Goal: Task Accomplishment & Management: Complete application form

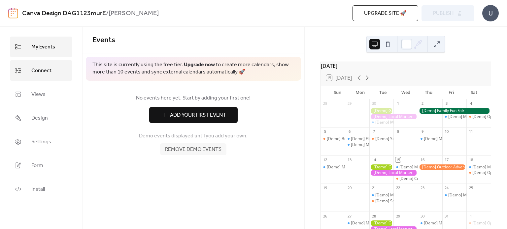
click at [41, 79] on link "Connect" at bounding box center [41, 70] width 62 height 20
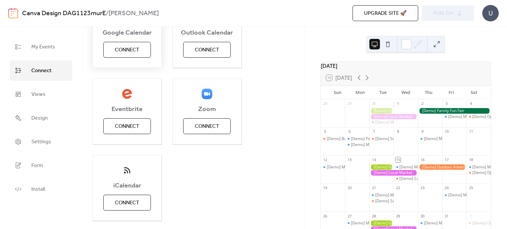
scroll to position [134, 0]
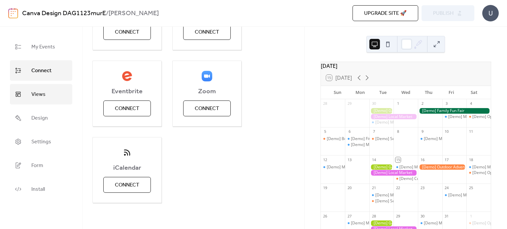
click at [42, 97] on span "Views" at bounding box center [38, 94] width 14 height 11
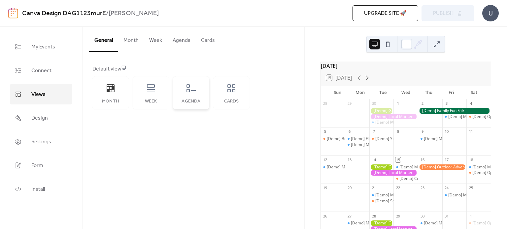
click at [182, 91] on div "Agenda" at bounding box center [191, 93] width 36 height 33
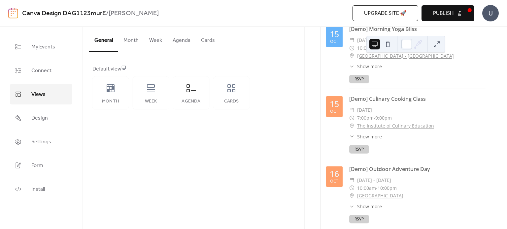
scroll to position [99, 0]
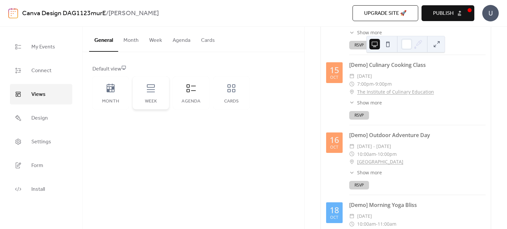
click at [150, 96] on div "Week" at bounding box center [151, 93] width 36 height 33
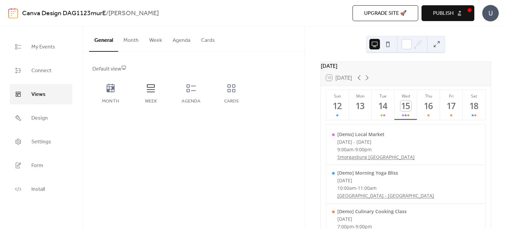
click at [387, 44] on button at bounding box center [387, 44] width 11 height 11
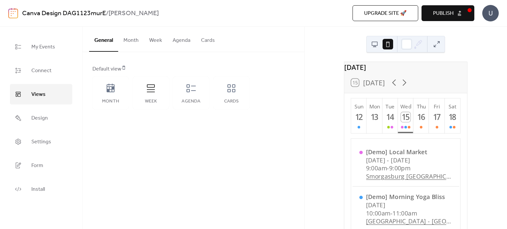
click at [375, 44] on button at bounding box center [374, 44] width 11 height 11
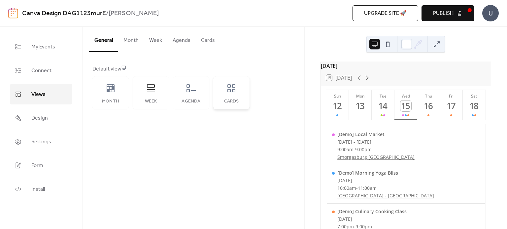
click at [235, 87] on icon at bounding box center [231, 88] width 11 height 11
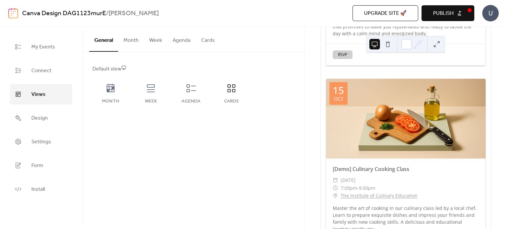
scroll to position [231, 0]
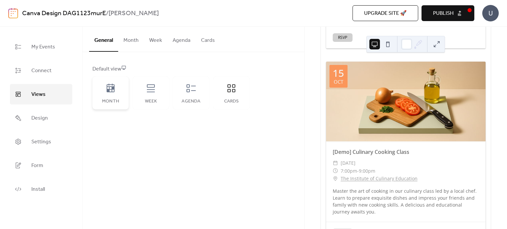
click at [125, 93] on div "Month" at bounding box center [110, 93] width 36 height 33
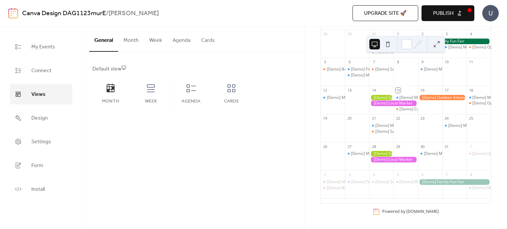
scroll to position [0, 0]
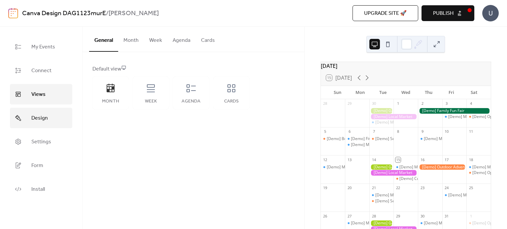
click at [63, 127] on link "Design" at bounding box center [41, 118] width 62 height 20
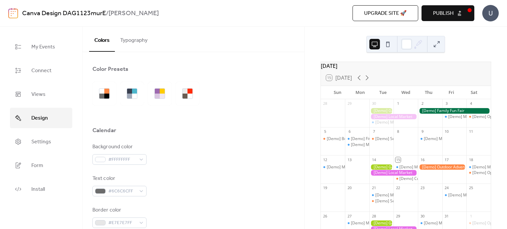
click at [127, 41] on button "Typography" at bounding box center [134, 39] width 38 height 24
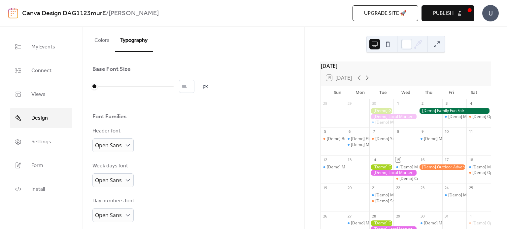
click at [103, 40] on button "Colors" at bounding box center [102, 39] width 26 height 24
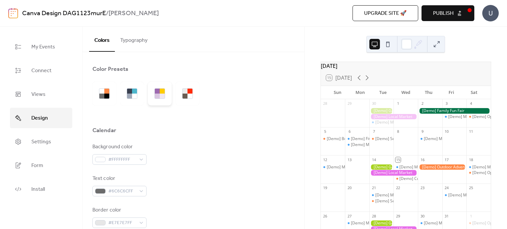
click at [157, 94] on div at bounding box center [157, 96] width 5 height 5
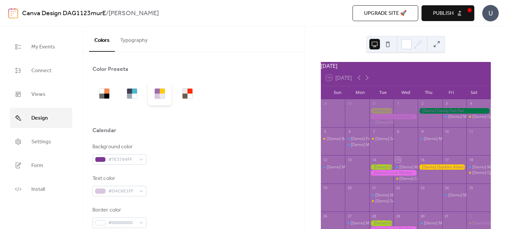
scroll to position [66, 0]
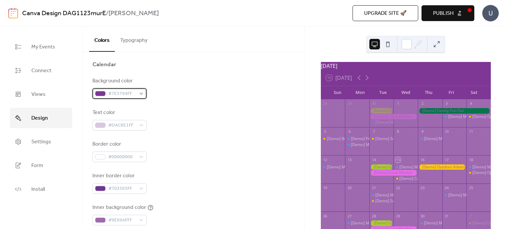
click at [125, 96] on span "#7E3794FF" at bounding box center [122, 94] width 28 height 8
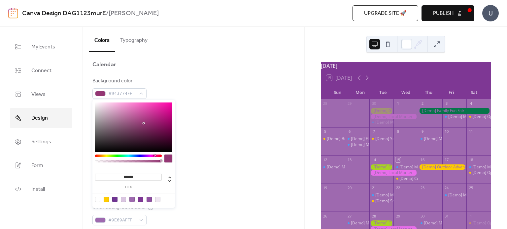
drag, startPoint x: 148, startPoint y: 156, endPoint x: 154, endPoint y: 155, distance: 6.6
click at [154, 155] on div at bounding box center [155, 156] width 2 height 2
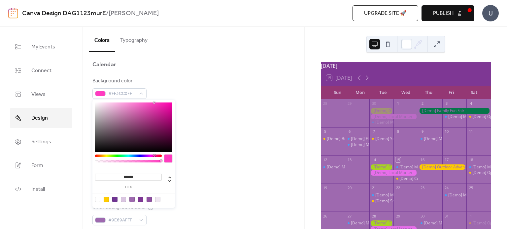
drag, startPoint x: 145, startPoint y: 124, endPoint x: 154, endPoint y: 100, distance: 26.5
click at [154, 100] on div "******* hex" at bounding box center [133, 154] width 83 height 110
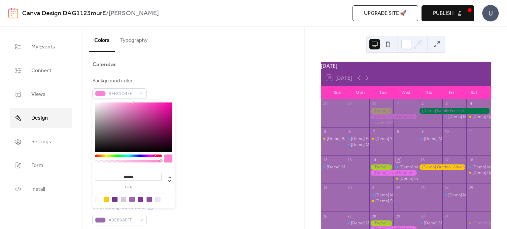
type input "*******"
drag, startPoint x: 153, startPoint y: 104, endPoint x: 133, endPoint y: 99, distance: 21.1
click at [133, 99] on div "******* hex" at bounding box center [133, 154] width 83 height 110
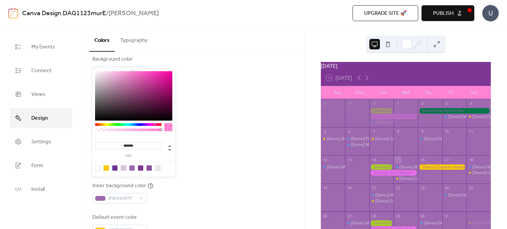
scroll to position [99, 0]
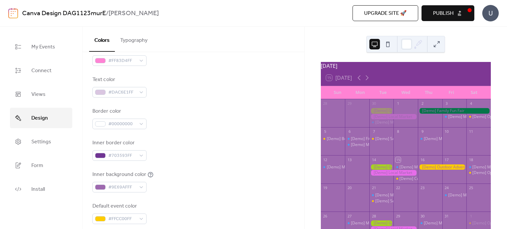
click at [438, 11] on span "Publish" at bounding box center [443, 14] width 20 height 8
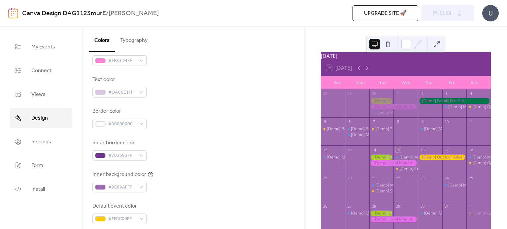
scroll to position [0, 0]
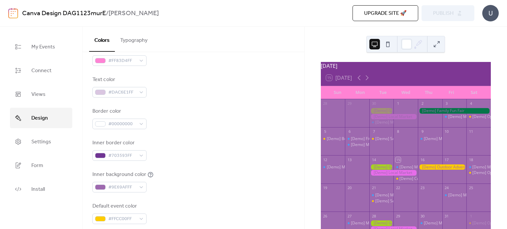
click at [391, 17] on span "Upgrade site 🚀" at bounding box center [385, 14] width 43 height 8
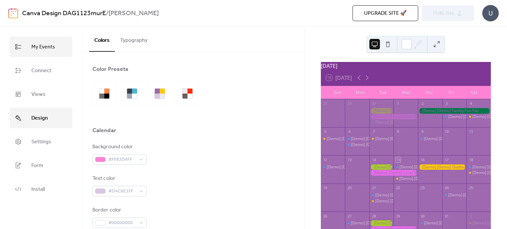
click at [49, 44] on span "My Events" at bounding box center [43, 47] width 24 height 11
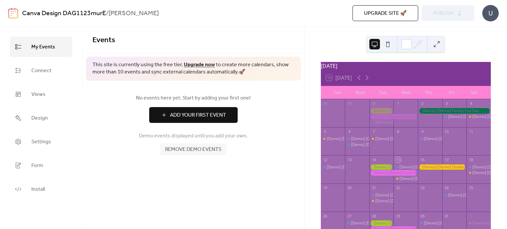
click at [171, 115] on span "Add Your First Event" at bounding box center [198, 116] width 56 height 8
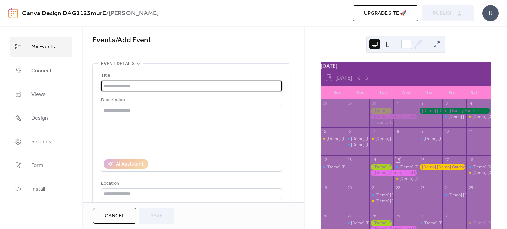
click at [32, 49] on span "My Events" at bounding box center [43, 47] width 24 height 11
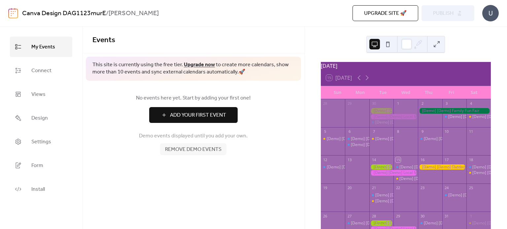
click at [207, 149] on span "Remove demo events" at bounding box center [193, 150] width 56 height 8
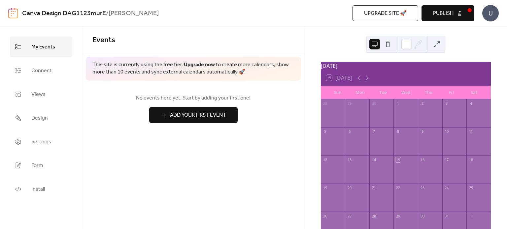
click at [155, 109] on button "Add Your First Event" at bounding box center [193, 115] width 88 height 16
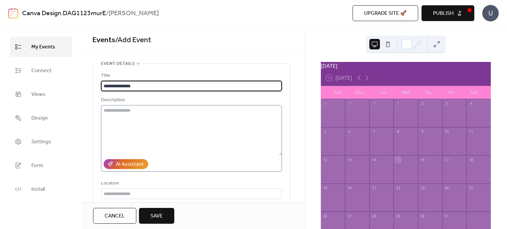
type input "**********"
click at [173, 114] on textarea at bounding box center [191, 130] width 181 height 50
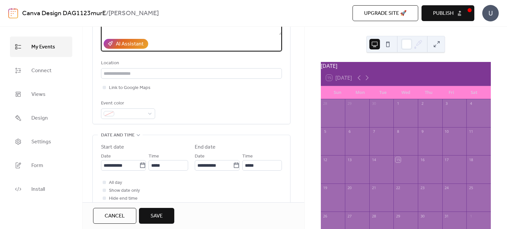
scroll to position [132, 0]
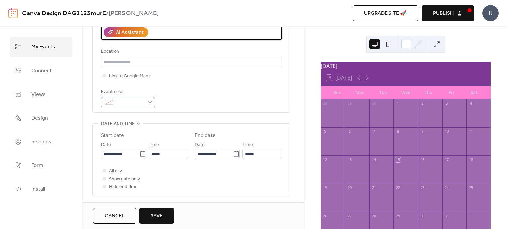
type textarea "**********"
click at [142, 105] on span at bounding box center [131, 103] width 28 height 8
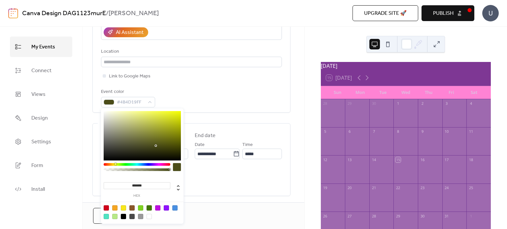
drag, startPoint x: 130, startPoint y: 164, endPoint x: 115, endPoint y: 165, distance: 15.2
click at [115, 165] on div at bounding box center [116, 164] width 2 height 2
click at [122, 207] on div at bounding box center [123, 208] width 5 height 5
type input "*******"
click at [197, 104] on div "Event color #F8E71CFF" at bounding box center [191, 97] width 181 height 19
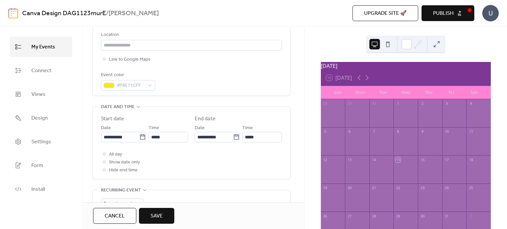
scroll to position [165, 0]
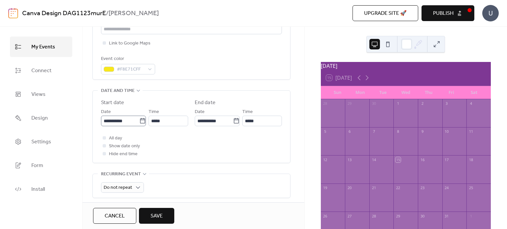
click at [139, 121] on icon at bounding box center [142, 121] width 7 height 7
click at [137, 121] on input "**********" at bounding box center [120, 121] width 38 height 11
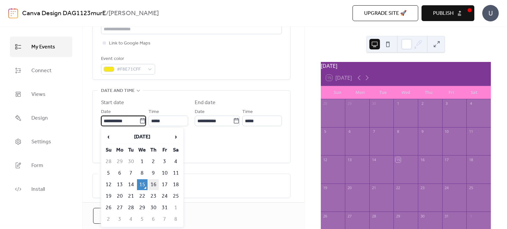
click at [154, 183] on td "16" at bounding box center [153, 185] width 11 height 11
type input "**********"
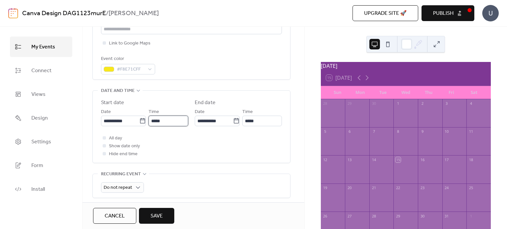
click at [176, 118] on input "*****" at bounding box center [169, 121] width 40 height 11
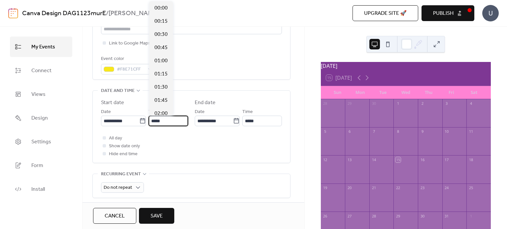
scroll to position [634, 0]
click at [156, 119] on input "*****" at bounding box center [169, 121] width 40 height 11
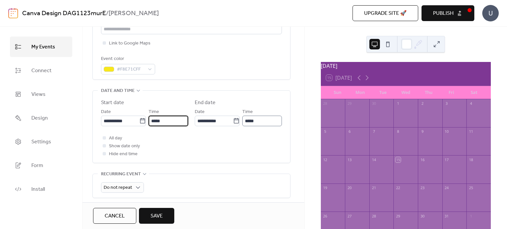
type input "*****"
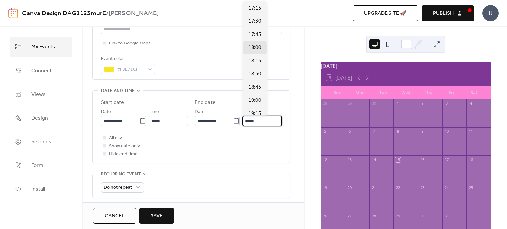
drag, startPoint x: 259, startPoint y: 119, endPoint x: 242, endPoint y: 120, distance: 17.2
click at [242, 120] on div "**********" at bounding box center [238, 117] width 87 height 18
click at [249, 78] on div "18:30" at bounding box center [255, 73] width 24 height 13
type input "*****"
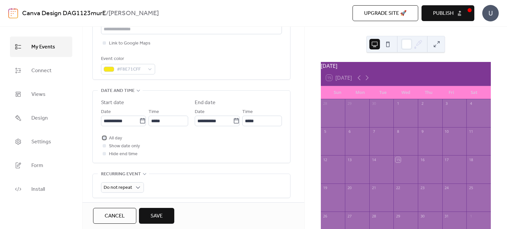
click at [112, 137] on span "All day" at bounding box center [115, 139] width 13 height 8
click at [127, 146] on span "Show date only" at bounding box center [124, 147] width 31 height 8
click at [126, 153] on span "Hide end time" at bounding box center [123, 154] width 29 height 8
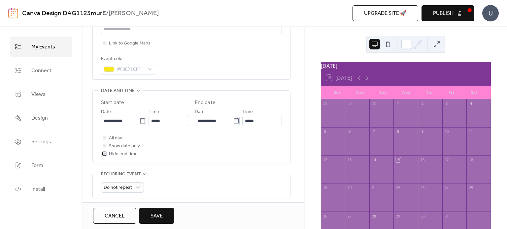
click at [126, 153] on span "Hide end time" at bounding box center [123, 154] width 29 height 8
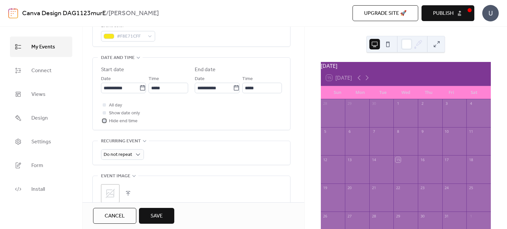
click at [120, 120] on span "Hide end time" at bounding box center [123, 121] width 29 height 8
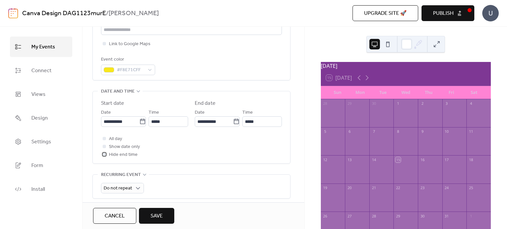
scroll to position [154, 0]
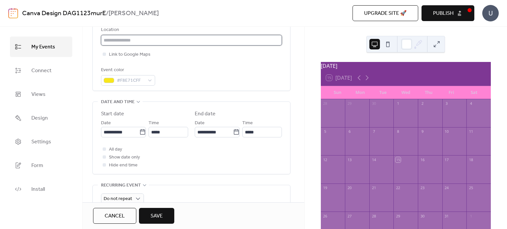
click at [138, 39] on input "text" at bounding box center [191, 40] width 181 height 11
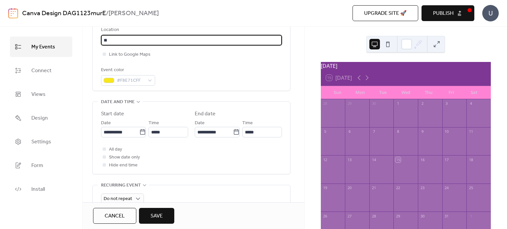
type input "*"
type input "*********"
click at [161, 217] on span "Save" at bounding box center [156, 217] width 12 height 8
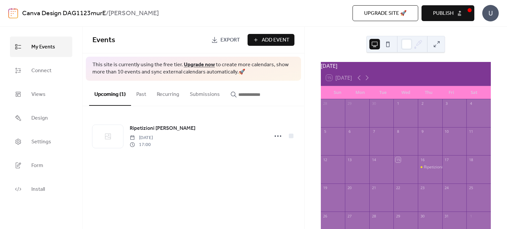
scroll to position [33, 0]
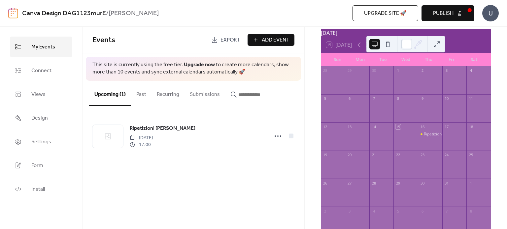
click at [427, 17] on button "Publish" at bounding box center [447, 13] width 53 height 16
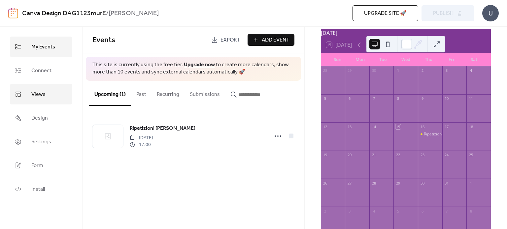
click at [37, 89] on span "Views" at bounding box center [38, 94] width 14 height 11
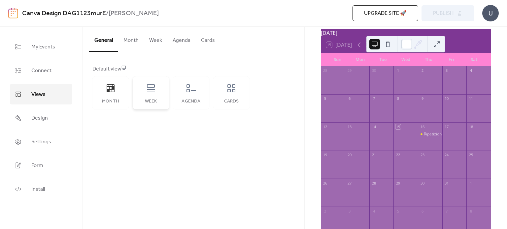
click at [163, 87] on div "Week" at bounding box center [151, 93] width 36 height 33
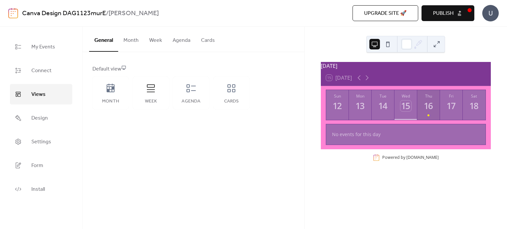
click at [432, 105] on div "16" at bounding box center [428, 106] width 11 height 11
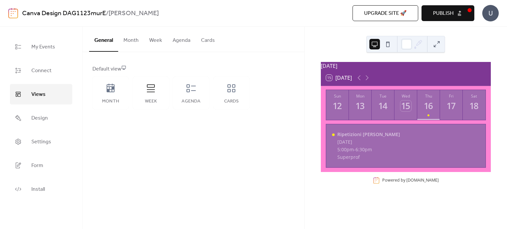
click at [429, 16] on button "Publish" at bounding box center [447, 13] width 53 height 16
click at [189, 89] on icon at bounding box center [191, 88] width 11 height 11
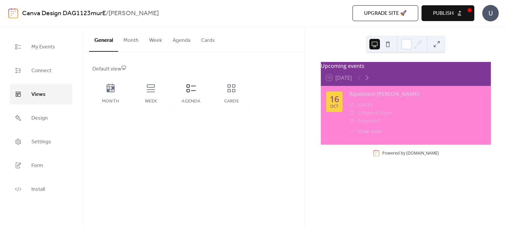
click at [435, 12] on span "Publish" at bounding box center [443, 14] width 20 height 8
click at [135, 40] on button "Month" at bounding box center [131, 39] width 26 height 24
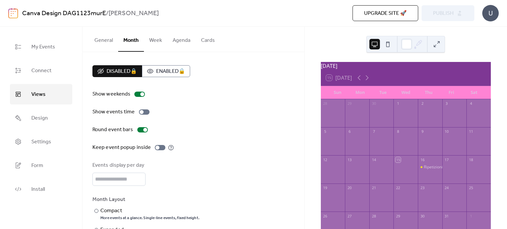
click at [104, 41] on button "General" at bounding box center [103, 39] width 29 height 24
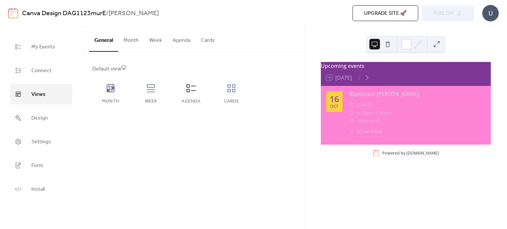
click at [124, 40] on button "Month" at bounding box center [131, 39] width 26 height 24
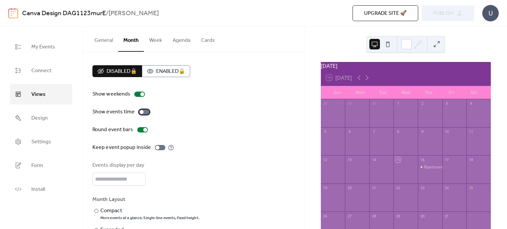
click at [141, 110] on div at bounding box center [144, 112] width 11 height 5
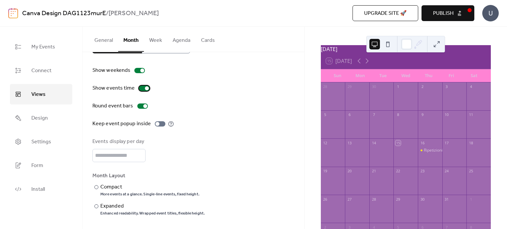
scroll to position [33, 0]
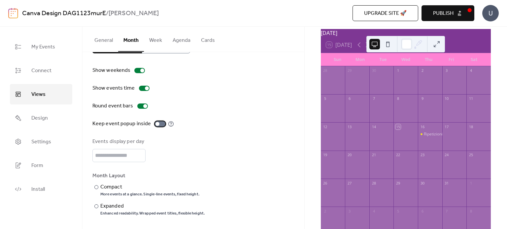
click at [157, 123] on div at bounding box center [157, 124] width 4 height 4
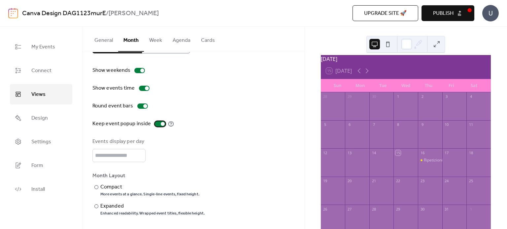
scroll to position [40, 0]
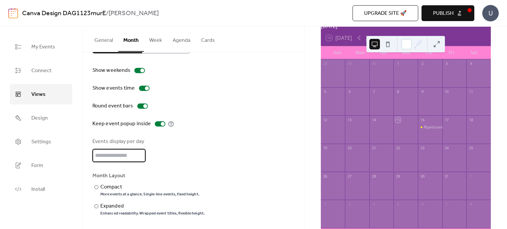
click at [125, 156] on input "*" at bounding box center [118, 155] width 53 height 13
drag, startPoint x: 125, startPoint y: 155, endPoint x: 74, endPoint y: 157, distance: 51.5
click at [74, 157] on div "My Events Connect Views Design Settings Form Install Views General Month Week A…" at bounding box center [253, 128] width 507 height 203
type input "*"
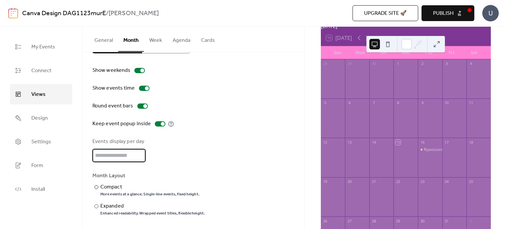
type input "*"
click at [114, 187] on div "Compact" at bounding box center [149, 187] width 98 height 8
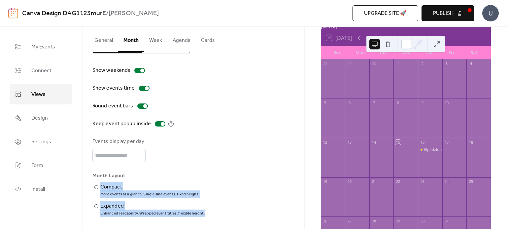
drag, startPoint x: 207, startPoint y: 195, endPoint x: 90, endPoint y: 195, distance: 117.2
click at [90, 195] on div "Disabled 🔒 Enabled 🔒 Show weekends Show events time Round event bars Keep event…" at bounding box center [194, 128] width 222 height 201
click at [100, 172] on div at bounding box center [100, 172] width 0 height 0
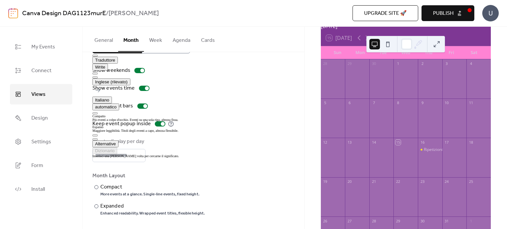
click at [231, 188] on div "​ Compact More events at a glance. Single-line events, fixed height. ​ Expanded…" at bounding box center [193, 199] width 202 height 33
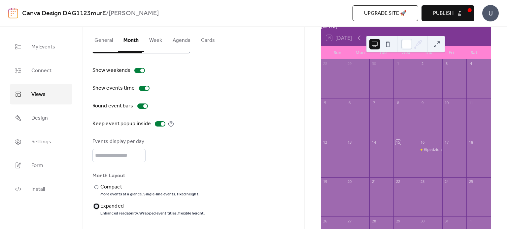
click at [111, 206] on div "Expanded" at bounding box center [151, 207] width 103 height 8
click at [156, 43] on button "Week" at bounding box center [155, 39] width 23 height 24
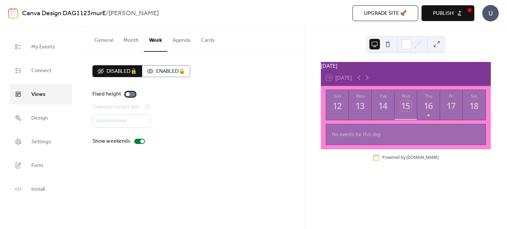
click at [128, 94] on div at bounding box center [128, 94] width 4 height 4
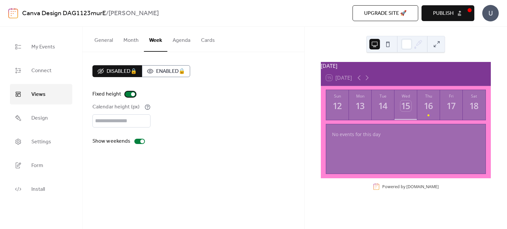
click at [128, 94] on div at bounding box center [130, 94] width 11 height 5
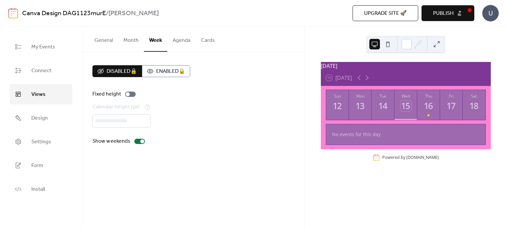
click at [175, 38] on button "Agenda" at bounding box center [181, 39] width 28 height 24
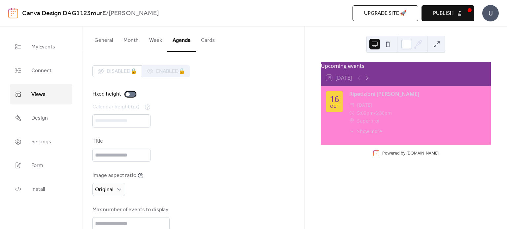
click at [132, 94] on div at bounding box center [130, 94] width 11 height 5
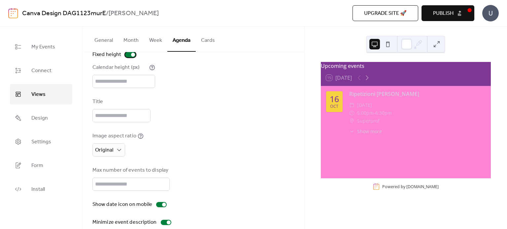
scroll to position [50, 0]
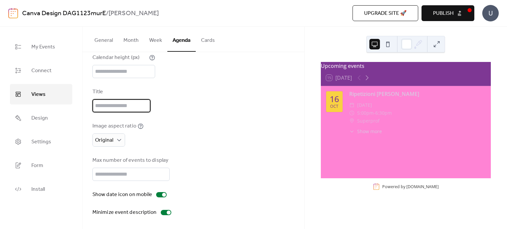
click at [139, 104] on input "text" at bounding box center [121, 105] width 58 height 13
type input "**"
click at [198, 100] on div "Title" at bounding box center [193, 100] width 202 height 24
click at [209, 39] on button "Cards" at bounding box center [208, 39] width 24 height 24
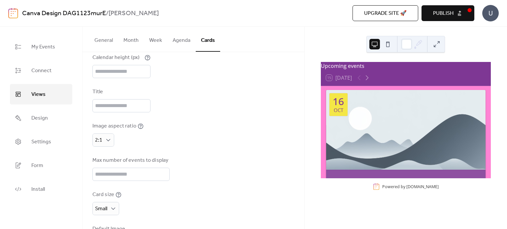
click at [189, 40] on button "Agenda" at bounding box center [181, 39] width 28 height 24
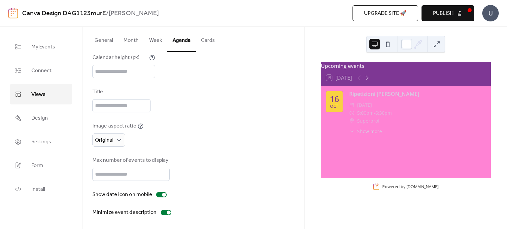
click at [435, 6] on button "Publish" at bounding box center [447, 13] width 53 height 16
click at [124, 41] on button "Month" at bounding box center [131, 39] width 26 height 24
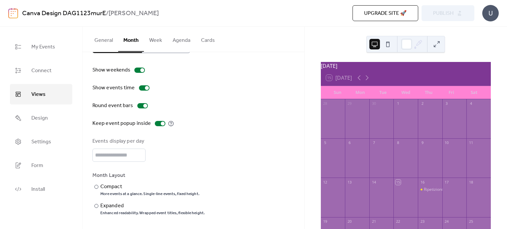
scroll to position [24, 0]
click at [57, 115] on link "Design" at bounding box center [41, 118] width 62 height 20
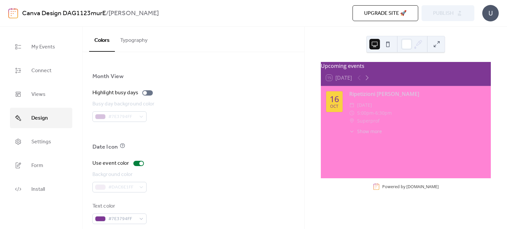
scroll to position [462, 0]
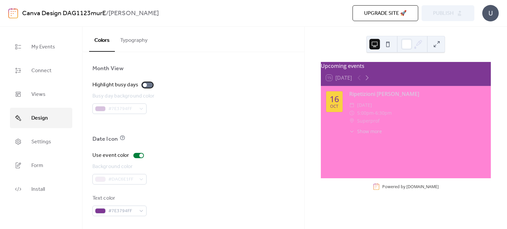
click at [149, 83] on div at bounding box center [147, 85] width 11 height 5
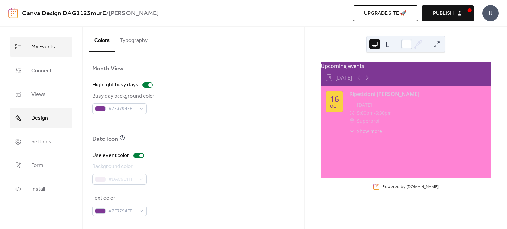
click at [30, 51] on link "My Events" at bounding box center [41, 47] width 62 height 20
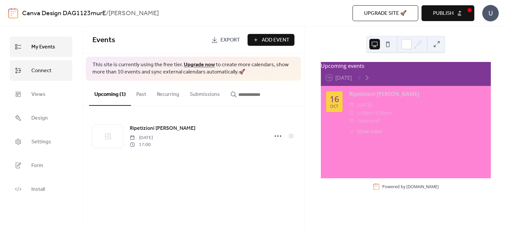
click at [61, 69] on link "Connect" at bounding box center [41, 70] width 62 height 20
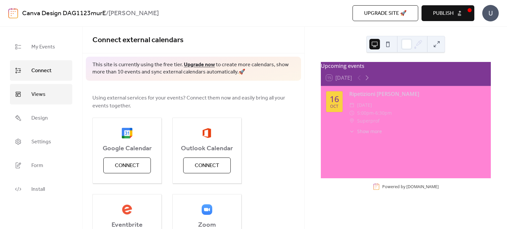
click at [54, 91] on link "Views" at bounding box center [41, 94] width 62 height 20
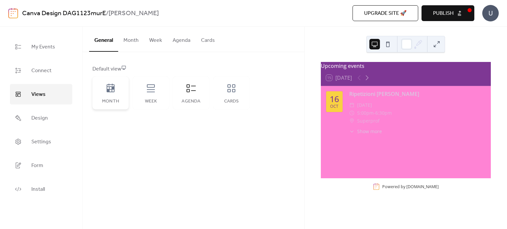
click at [123, 91] on div "Month" at bounding box center [110, 93] width 36 height 33
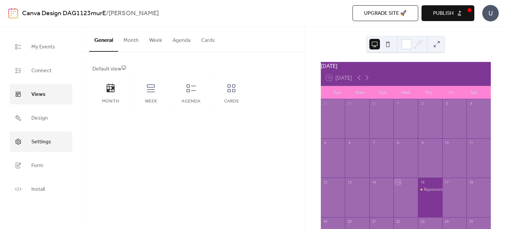
click at [50, 143] on span "Settings" at bounding box center [41, 142] width 20 height 11
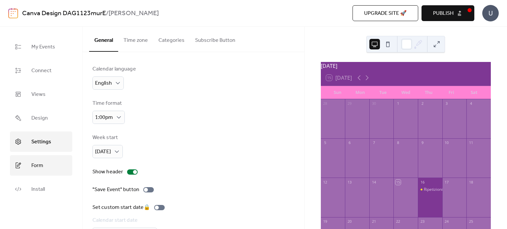
click at [48, 165] on link "Form" at bounding box center [41, 165] width 62 height 20
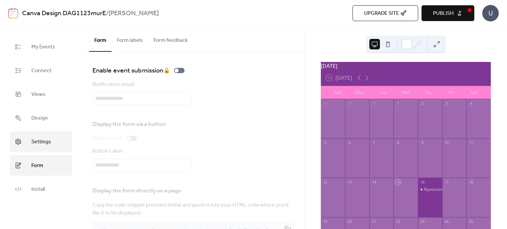
click at [28, 148] on link "Settings" at bounding box center [41, 142] width 62 height 20
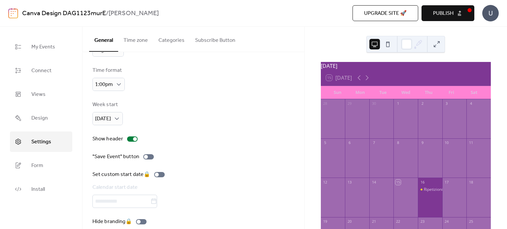
scroll to position [42, 0]
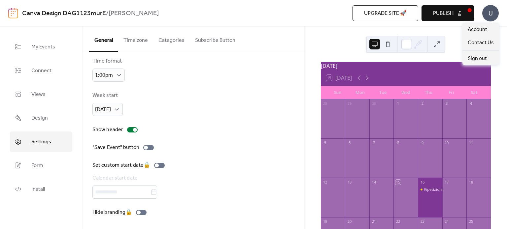
click at [488, 10] on div "U" at bounding box center [490, 13] width 17 height 17
click at [474, 33] on span "Account" at bounding box center [477, 30] width 19 height 8
